Goal: Check status

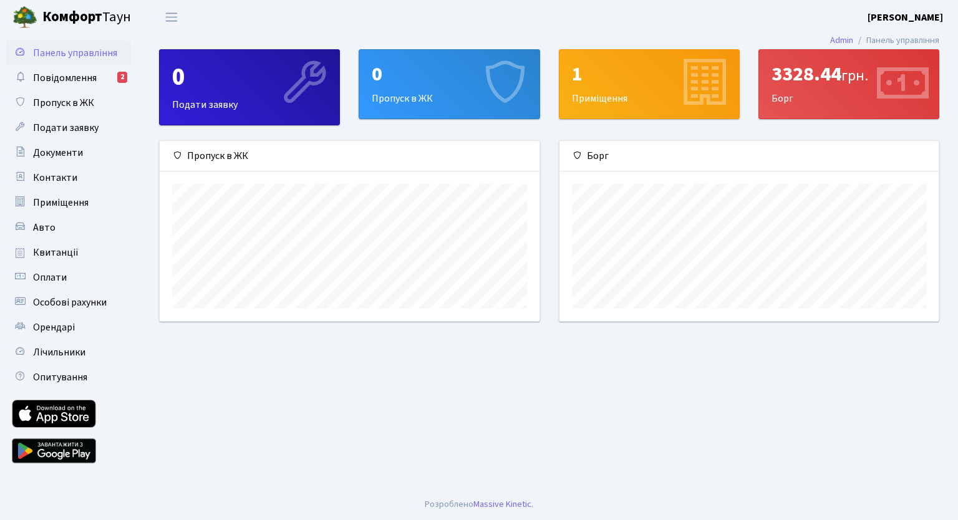
scroll to position [180, 379]
click at [811, 81] on div "3328.44 грн." at bounding box center [848, 74] width 155 height 24
click at [51, 255] on span "Квитанції" at bounding box center [56, 253] width 46 height 14
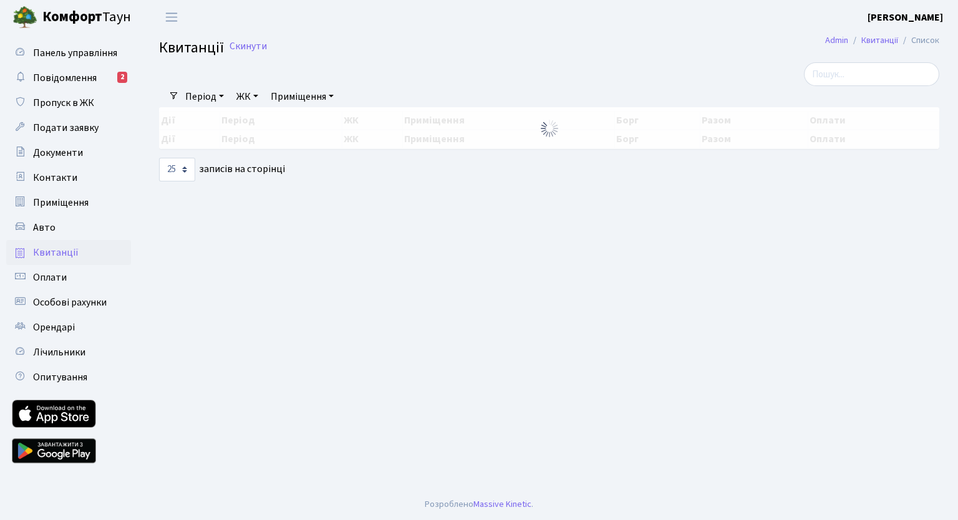
select select "25"
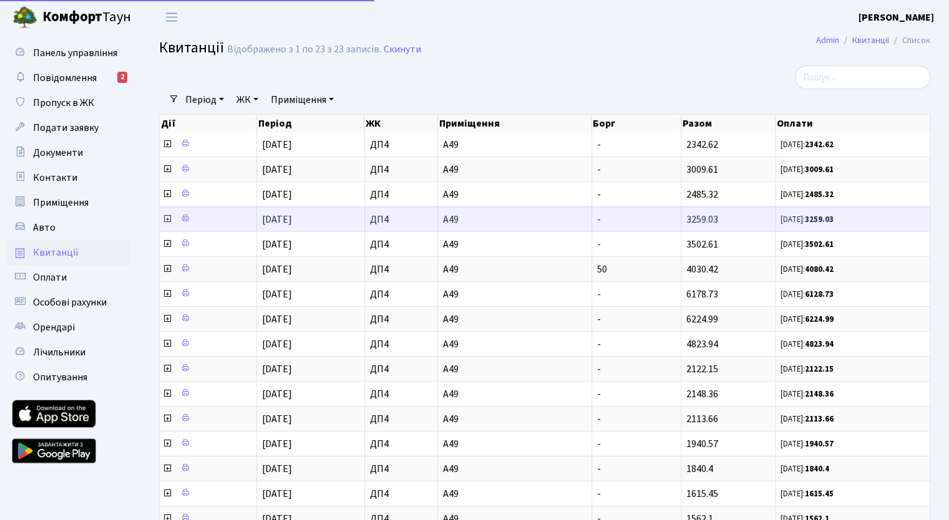
scroll to position [6078, 0]
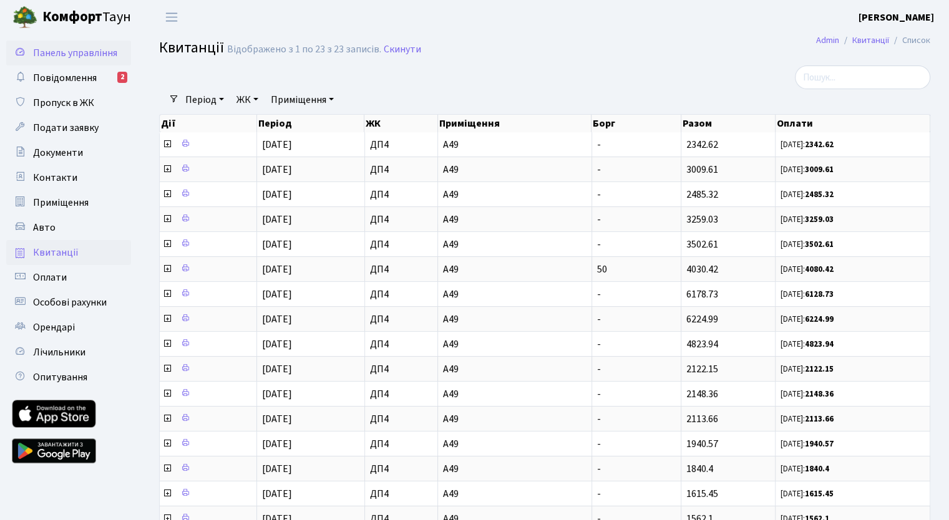
click at [60, 47] on span "Панель управління" at bounding box center [75, 53] width 84 height 14
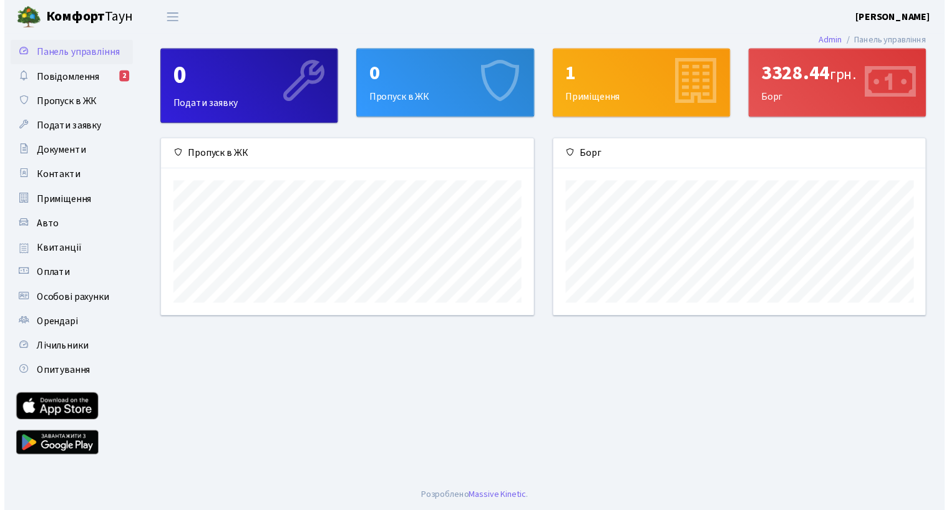
scroll to position [180, 379]
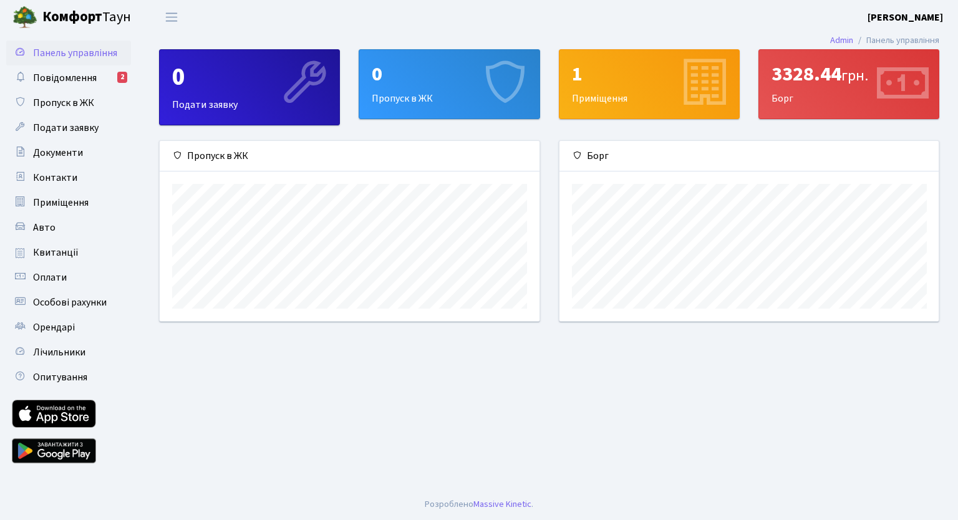
click at [828, 80] on div "3328.44 грн." at bounding box center [848, 74] width 155 height 24
drag, startPoint x: 828, startPoint y: 80, endPoint x: 791, endPoint y: 72, distance: 37.8
type textarea "3328.44"
click at [796, 73] on div "3328.44 грн." at bounding box center [848, 74] width 155 height 24
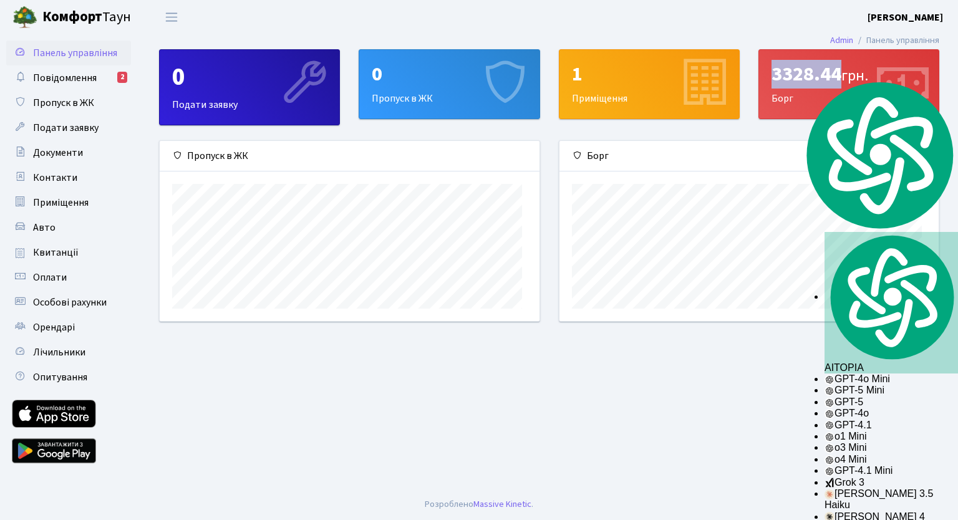
scroll to position [623442, 623247]
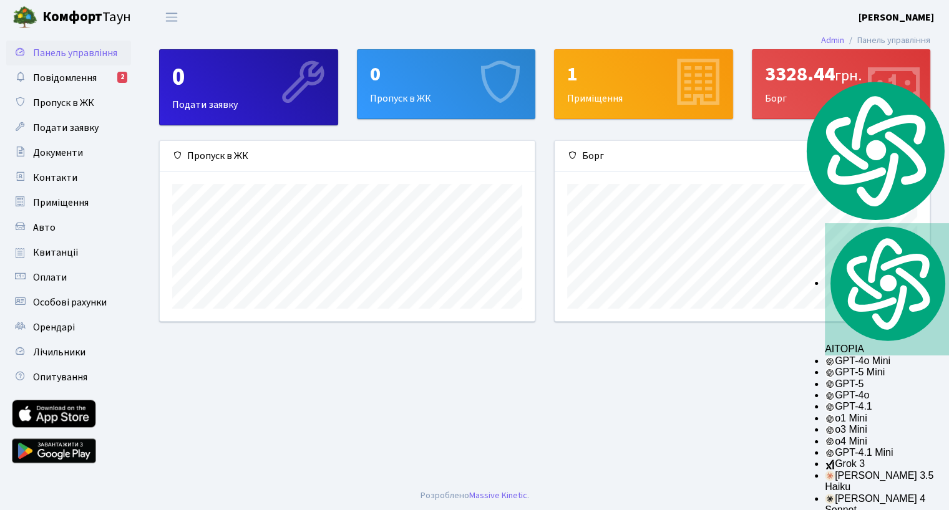
click at [771, 96] on div "3328.44 грн. Борг" at bounding box center [841, 84] width 178 height 69
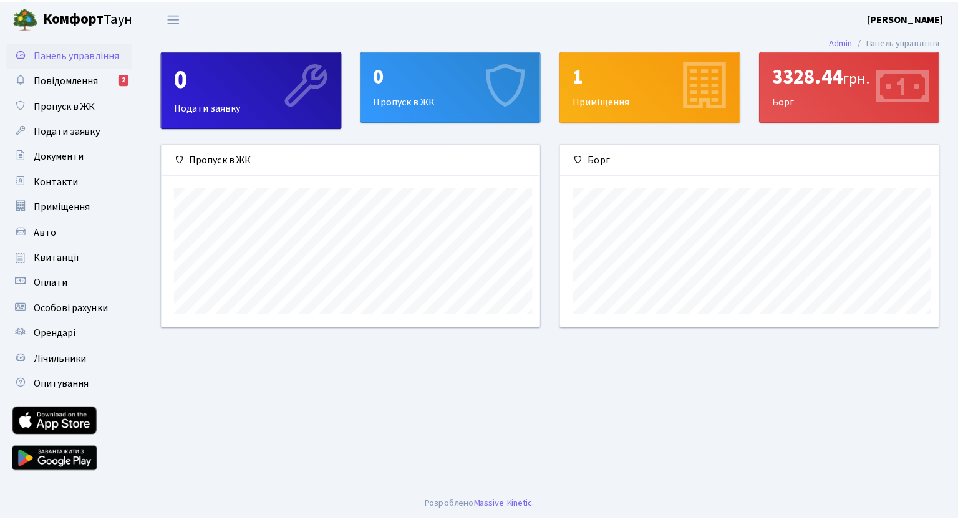
scroll to position [180, 379]
